Goal: Information Seeking & Learning: Learn about a topic

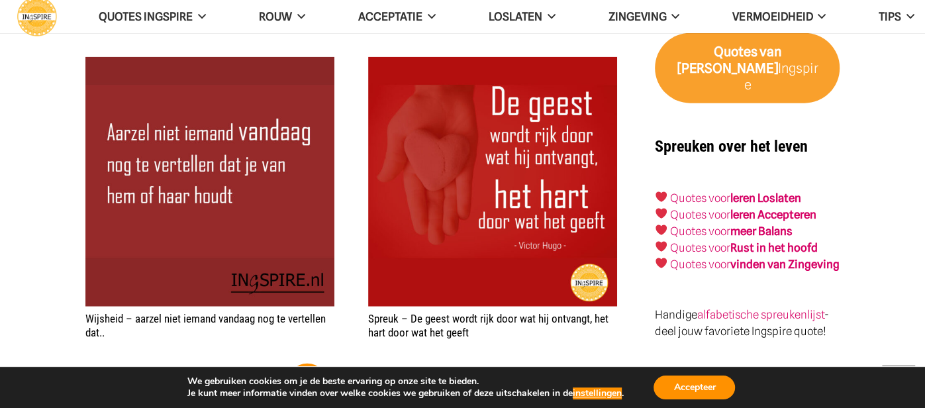
scroll to position [2146, 0]
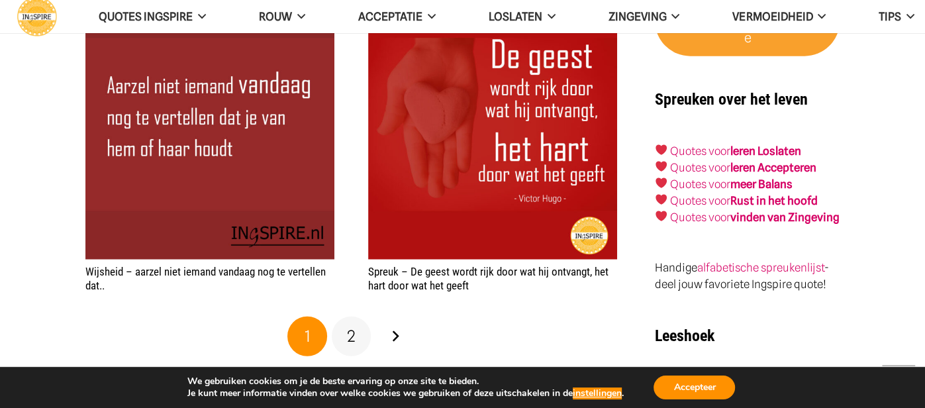
click at [354, 337] on span "2" at bounding box center [351, 336] width 9 height 19
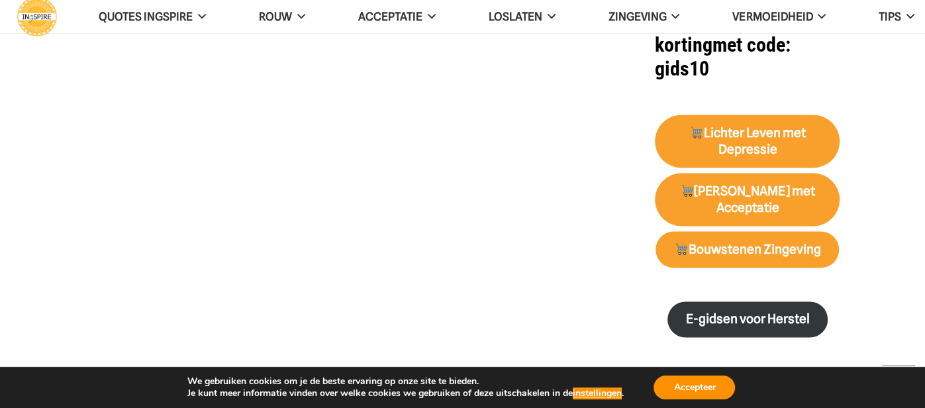
scroll to position [1245, 0]
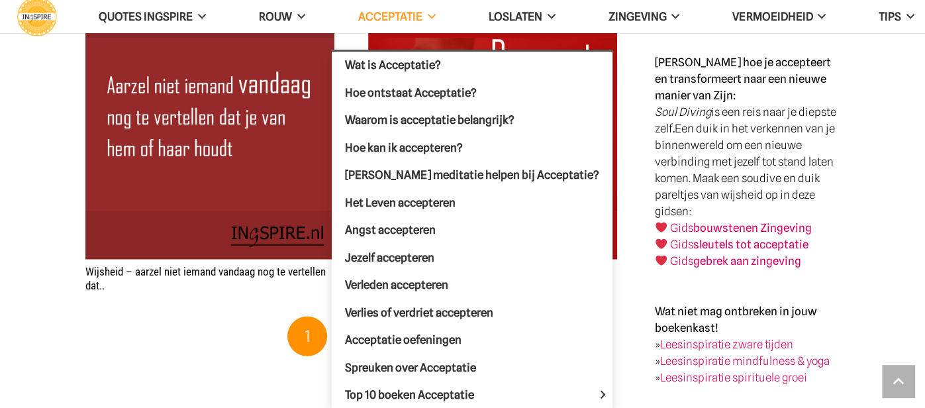
scroll to position [2146, 0]
